Goal: Task Accomplishment & Management: Use online tool/utility

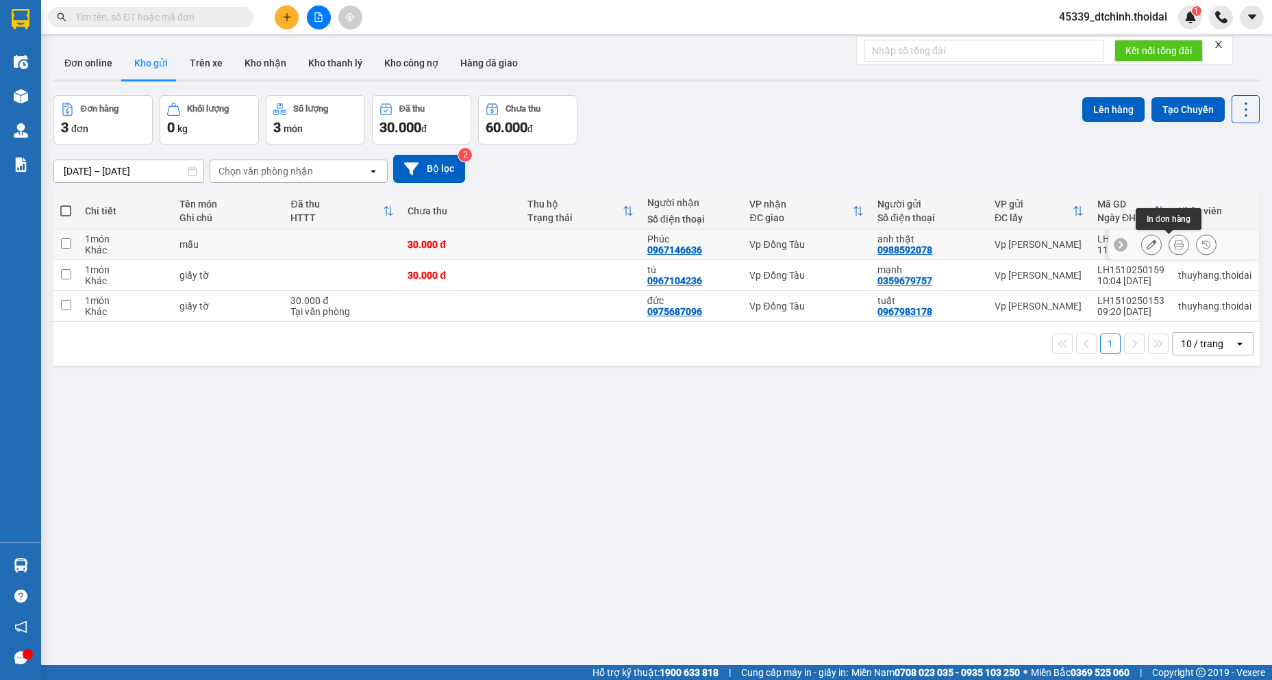
click at [1174, 243] on icon at bounding box center [1179, 245] width 10 height 10
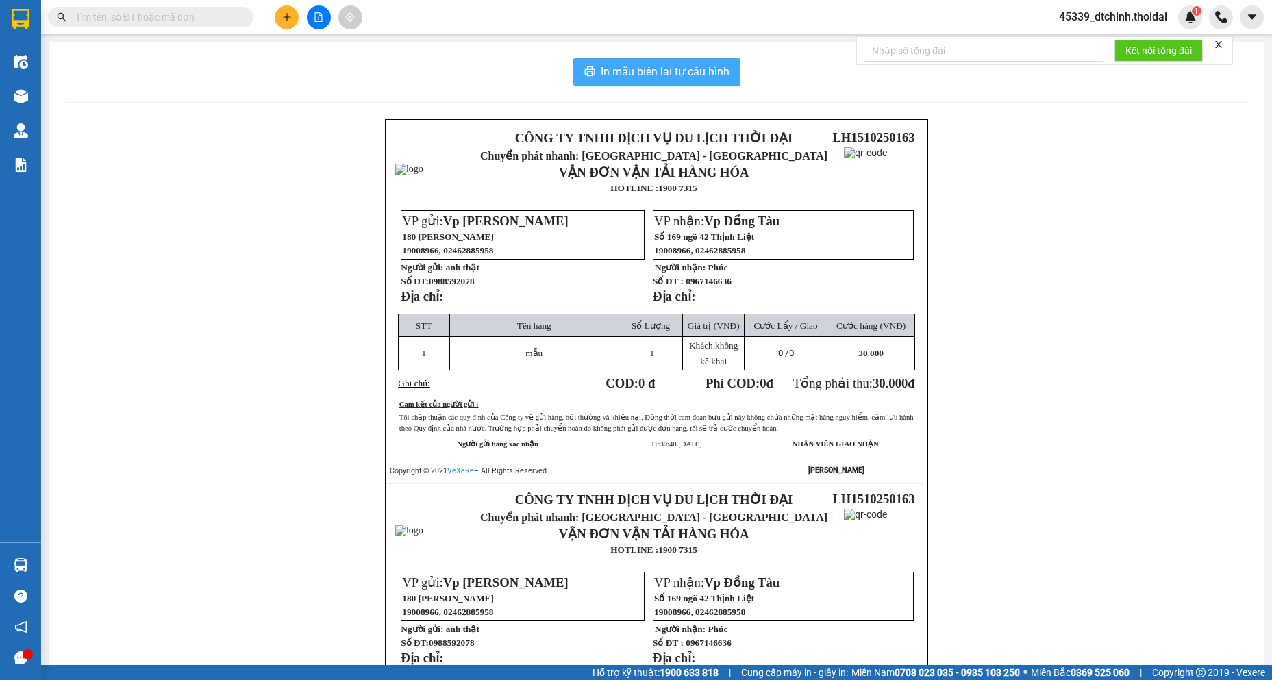
click at [625, 75] on span "In mẫu biên lai tự cấu hình" at bounding box center [665, 71] width 129 height 17
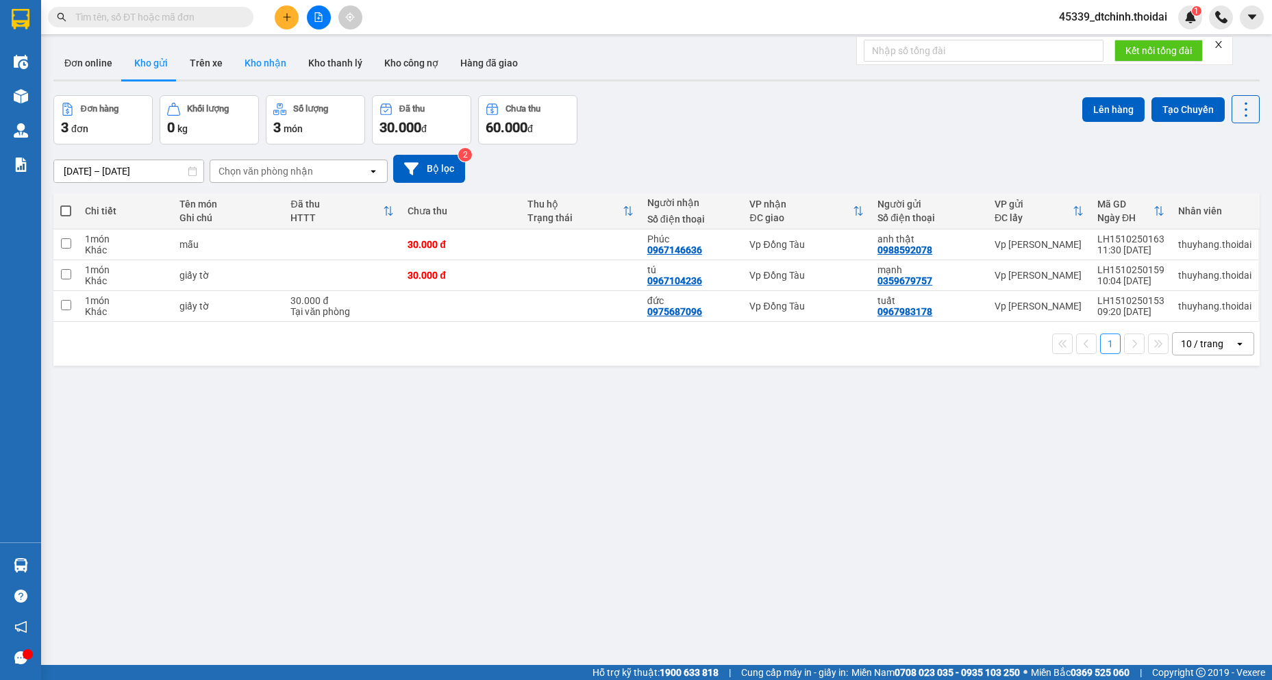
click at [287, 58] on button "Kho nhận" at bounding box center [266, 63] width 64 height 33
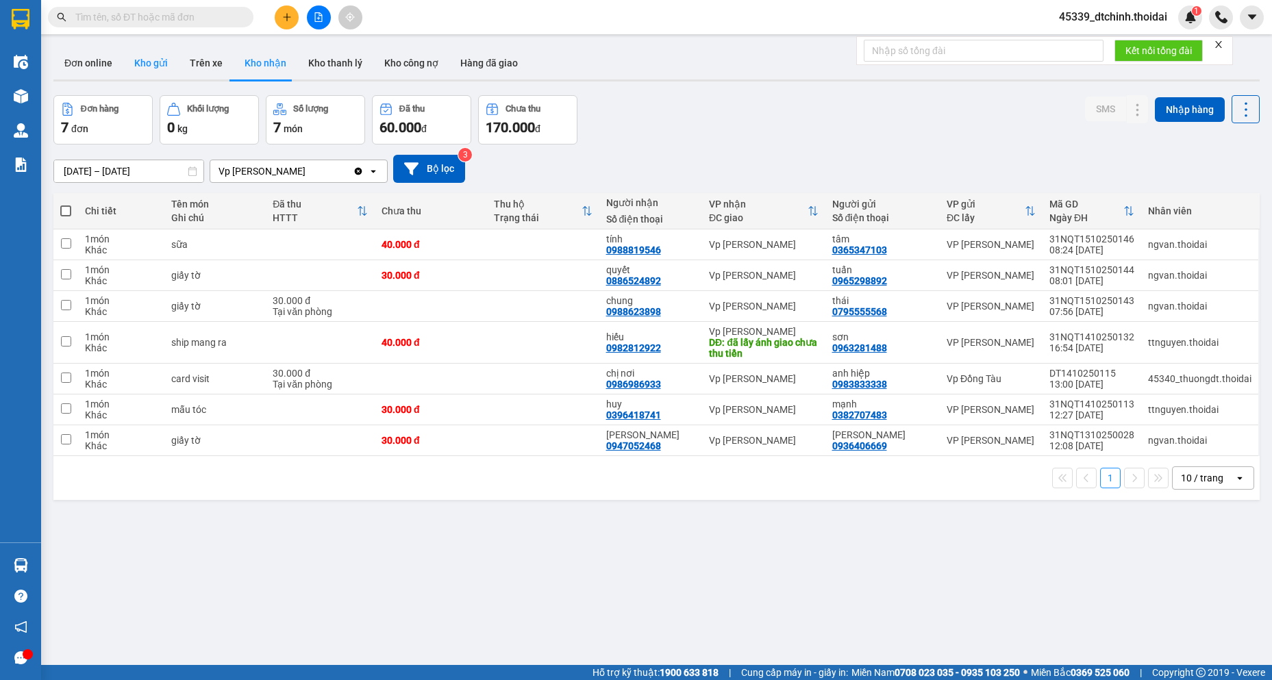
click at [171, 69] on button "Kho gửi" at bounding box center [151, 63] width 56 height 33
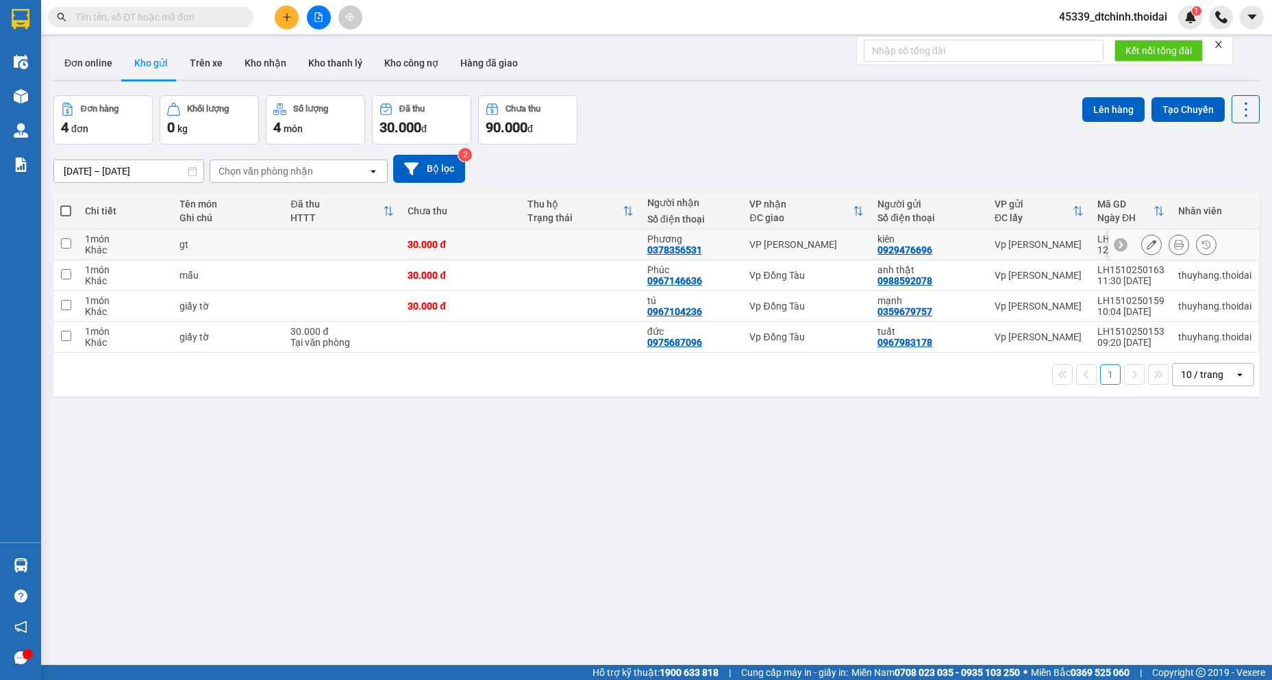
click at [1174, 243] on icon at bounding box center [1179, 245] width 10 height 10
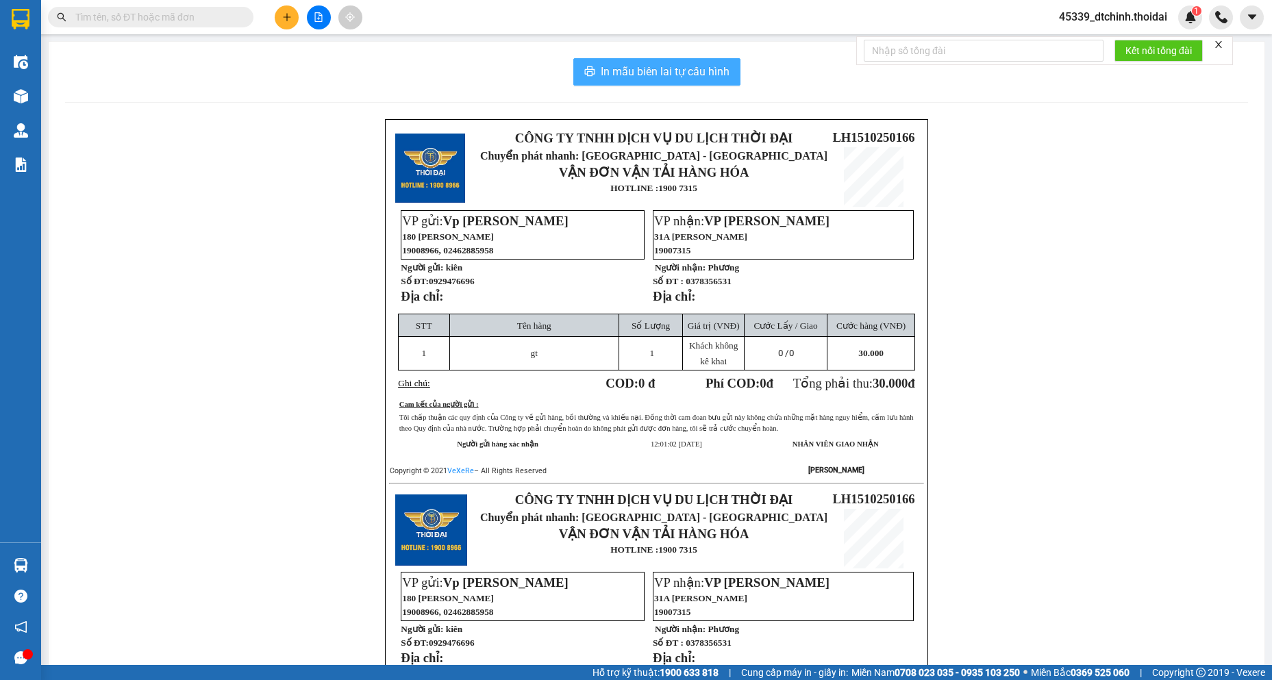
click at [643, 75] on span "In mẫu biên lai tự cấu hình" at bounding box center [665, 71] width 129 height 17
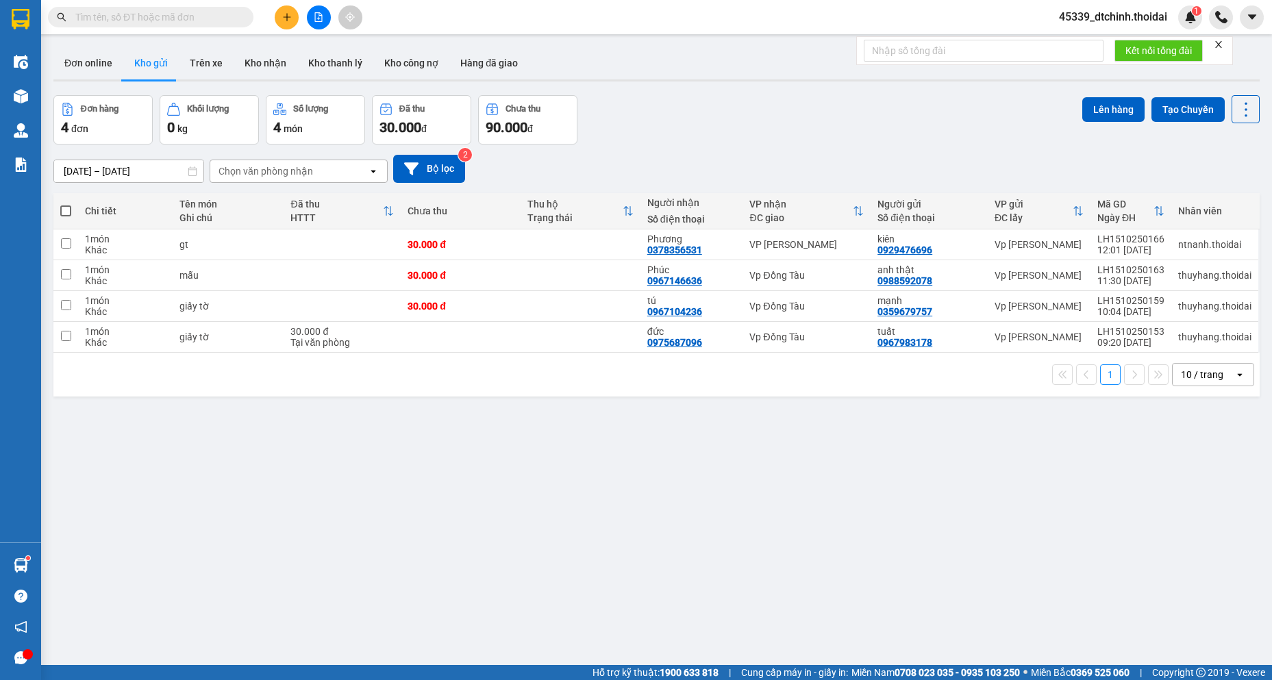
click at [647, 475] on div "ver 1.8.147 Đơn online Kho gửi Trên xe Kho nhận Kho thanh lý Kho công nợ Hàng đ…" at bounding box center [657, 381] width 1218 height 680
